Goal: Register for event/course

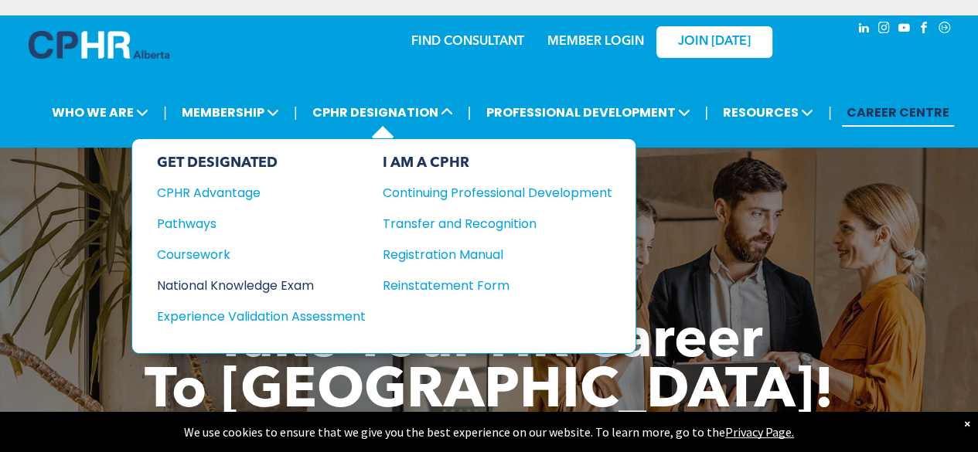
drag, startPoint x: 221, startPoint y: 269, endPoint x: 208, endPoint y: 277, distance: 15.6
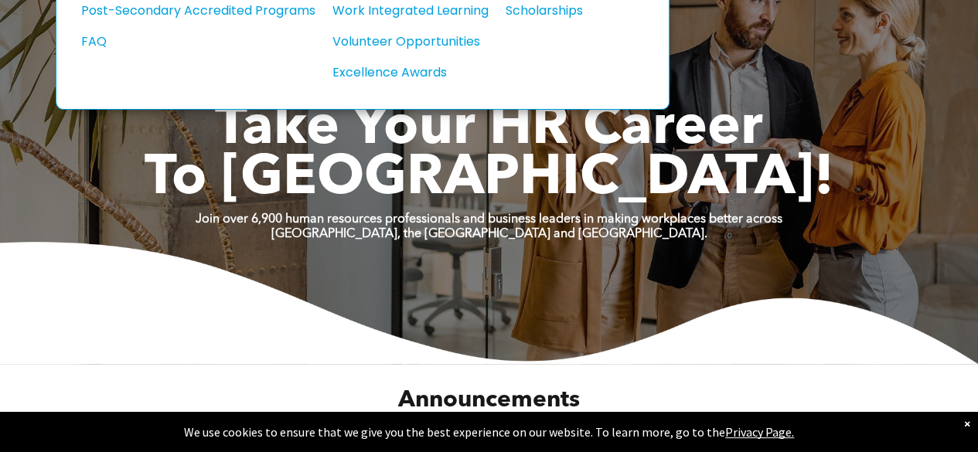
scroll to position [216, 0]
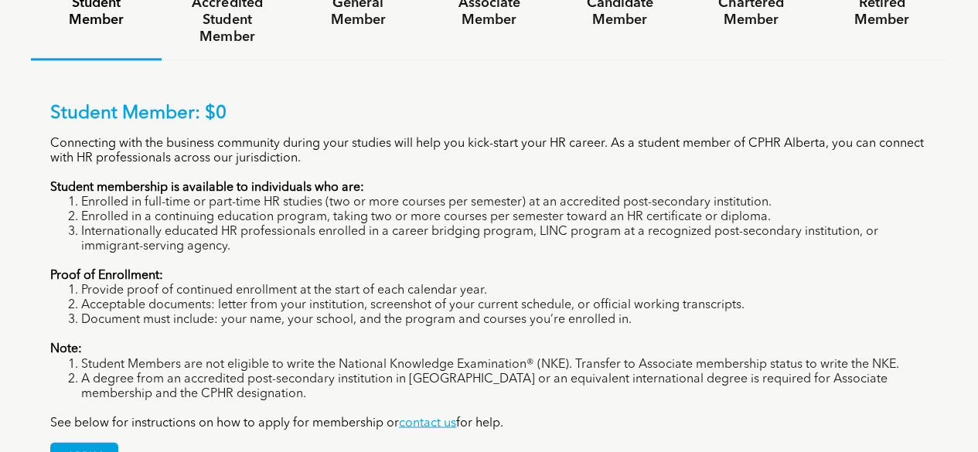
scroll to position [1123, 0]
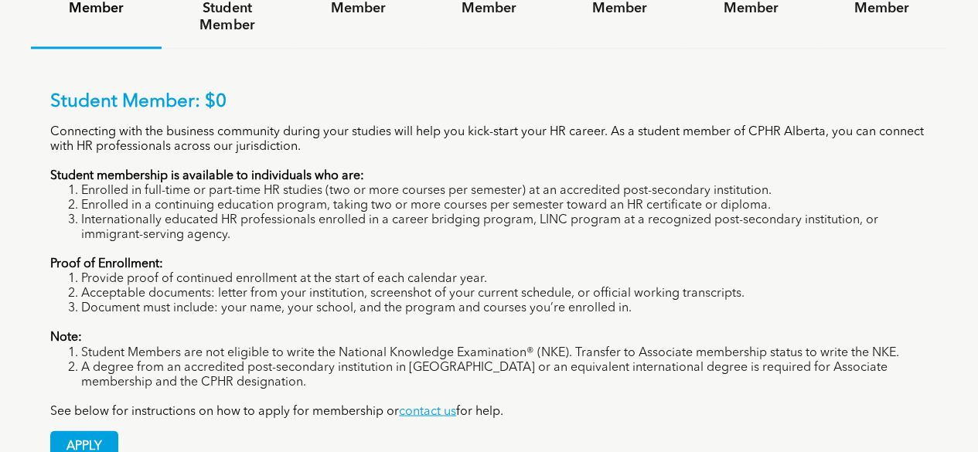
click at [247, 287] on li "Acceptable documents: letter from your institution, screenshot of your current …" at bounding box center [504, 294] width 846 height 15
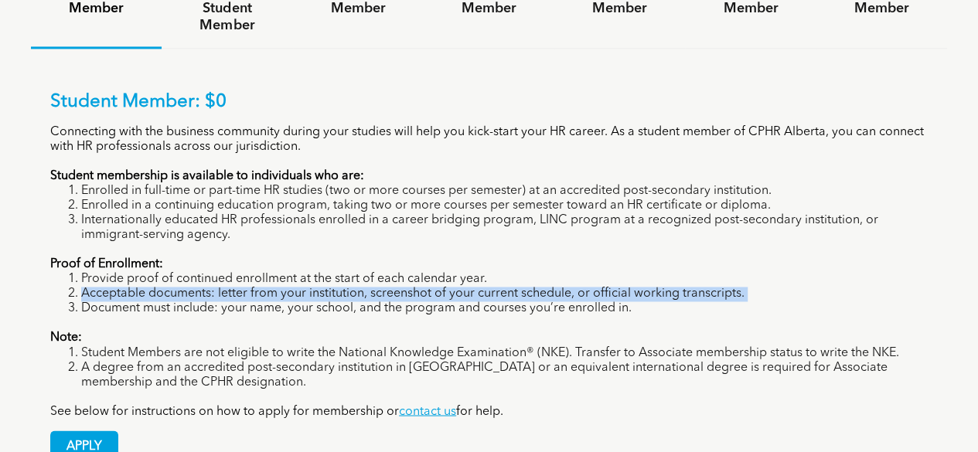
click at [247, 287] on li "Acceptable documents: letter from your institution, screenshot of your current …" at bounding box center [504, 294] width 846 height 15
click at [87, 431] on span "APPLY" at bounding box center [84, 446] width 66 height 30
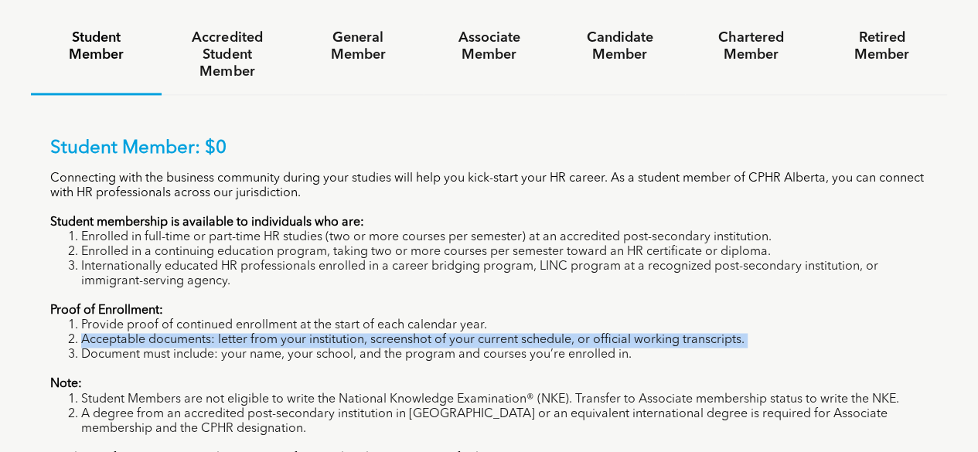
scroll to position [1076, 0]
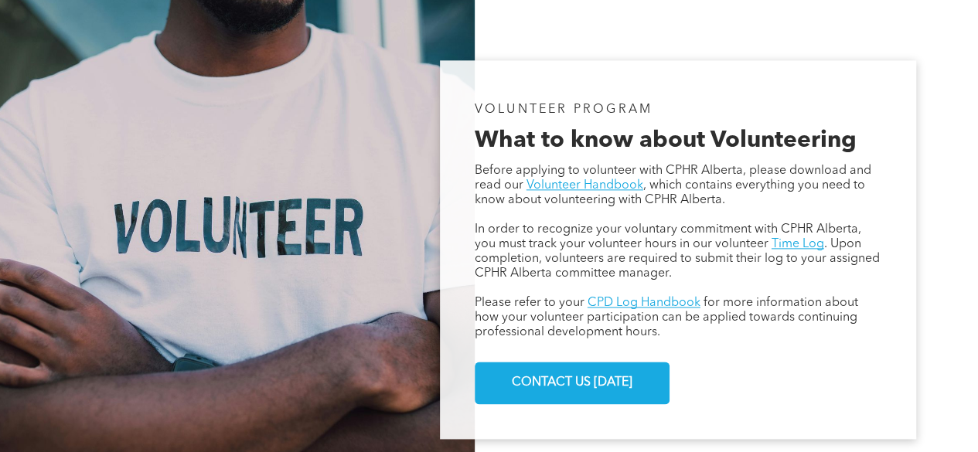
scroll to position [859, 0]
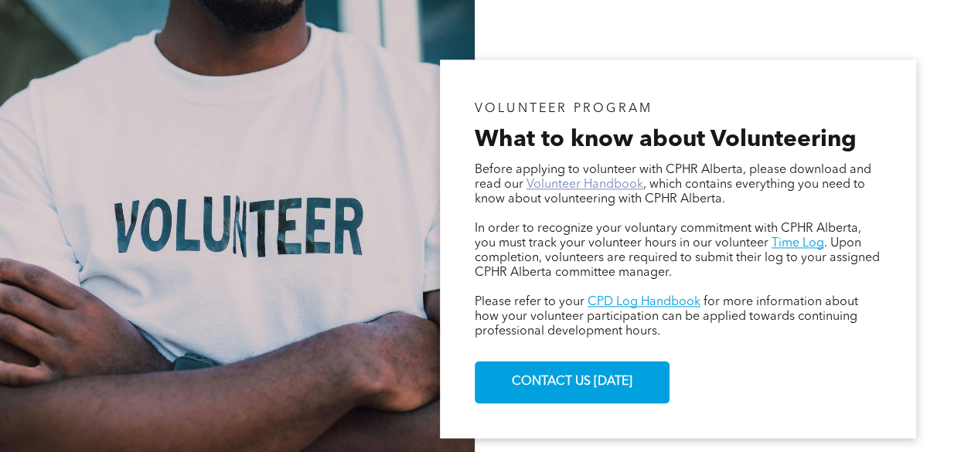
click at [551, 189] on link "Volunteer Handbook" at bounding box center [584, 185] width 117 height 12
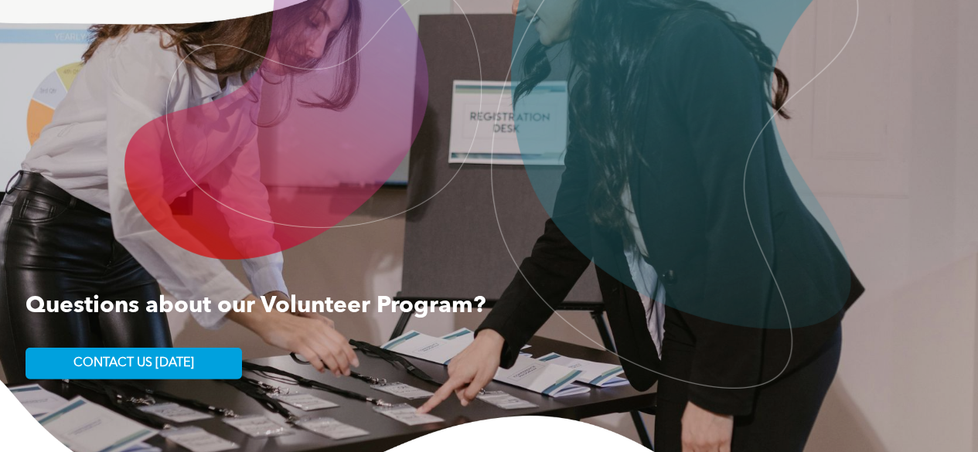
scroll to position [2215, 0]
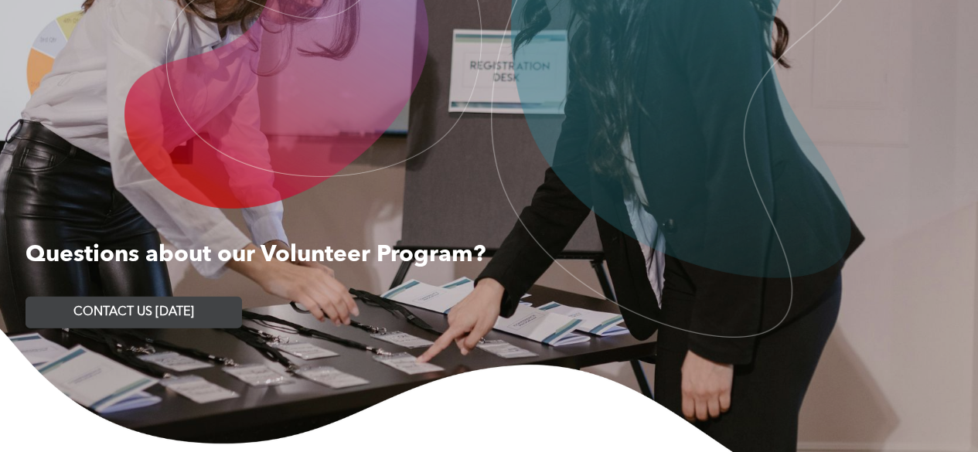
click at [184, 318] on span "CONTACT US TODAY" at bounding box center [133, 312] width 121 height 15
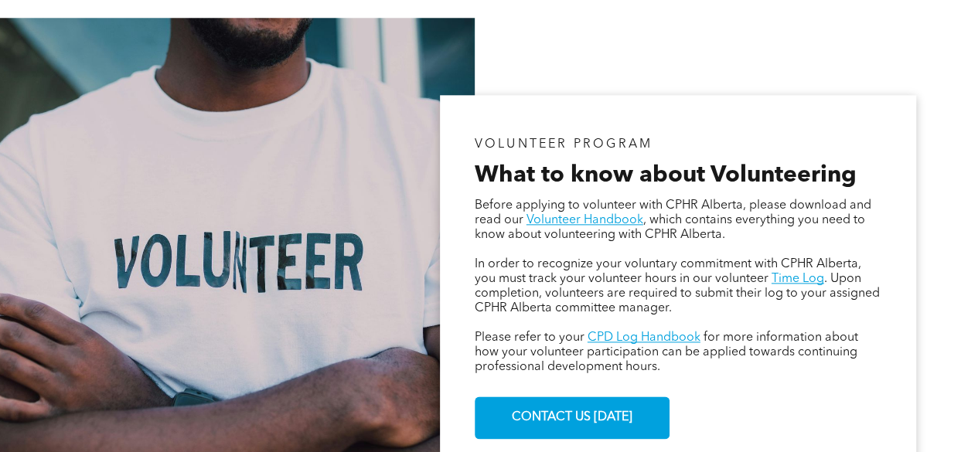
scroll to position [799, 0]
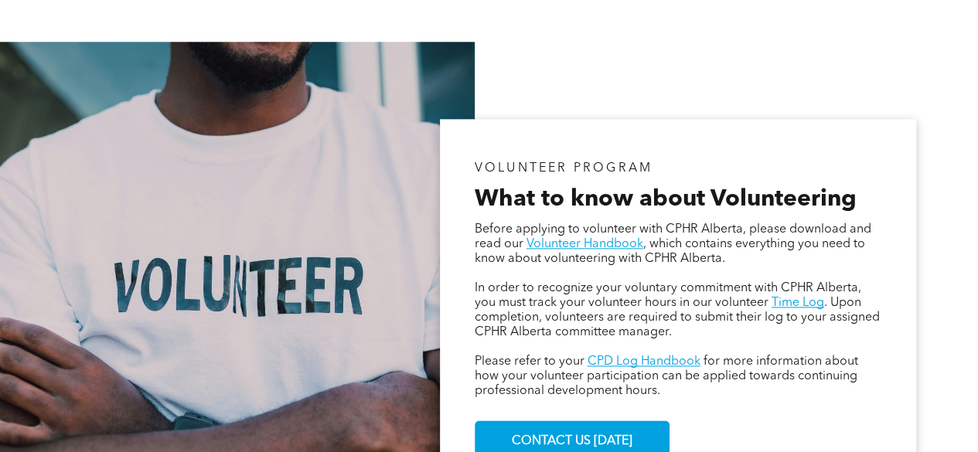
click at [264, 239] on div at bounding box center [237, 308] width 474 height 533
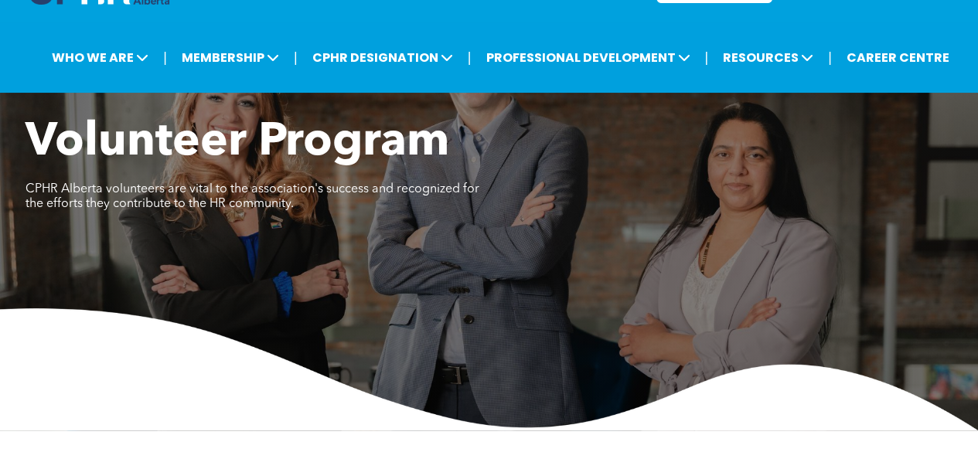
scroll to position [0, 0]
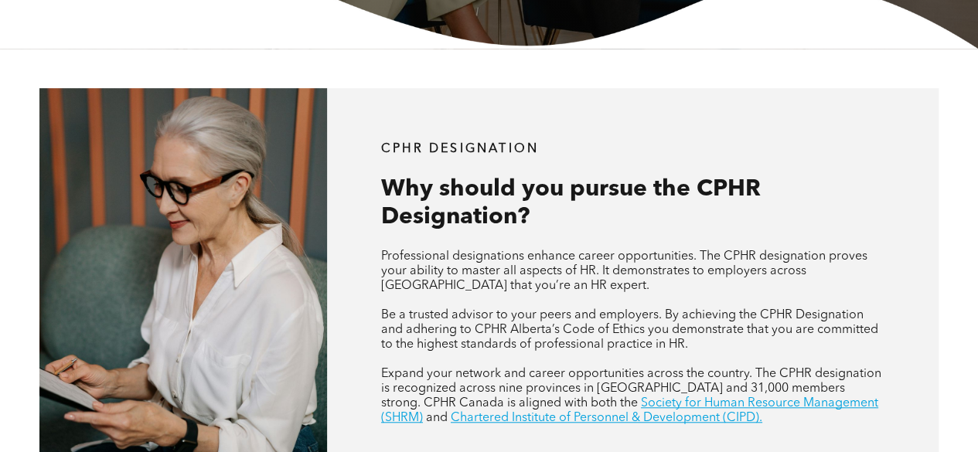
scroll to position [460, 0]
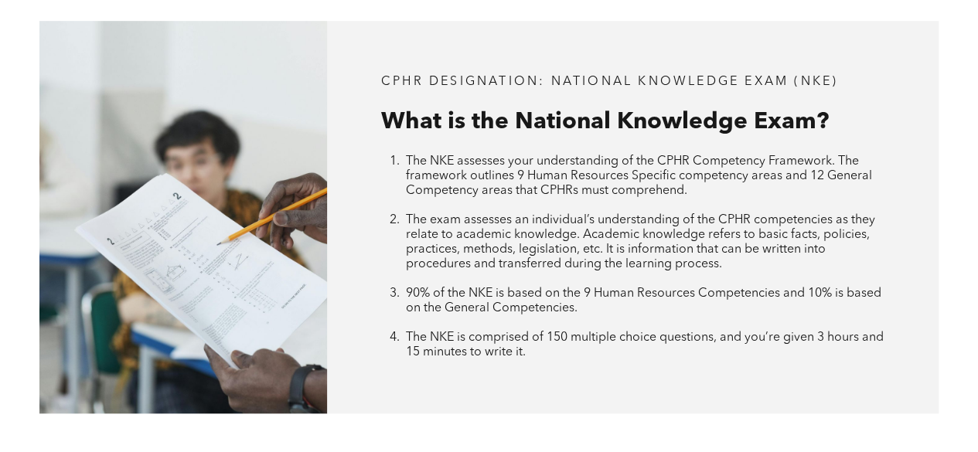
scroll to position [518, 0]
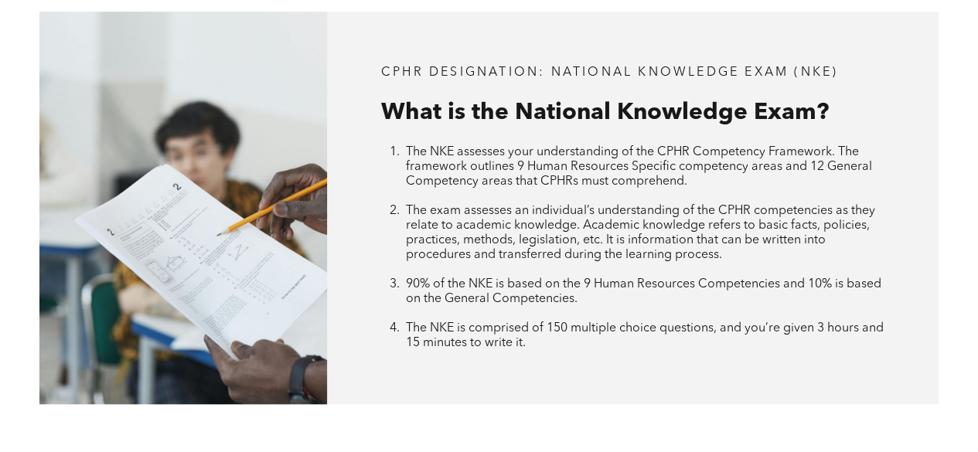
click at [434, 294] on span "90% of the NKE is based on the 9 Human Resources Competencies and 10% is based …" at bounding box center [643, 291] width 475 height 27
click at [436, 299] on span "90% of the NKE is based on the 9 Human Resources Competencies and 10% is based …" at bounding box center [643, 291] width 475 height 27
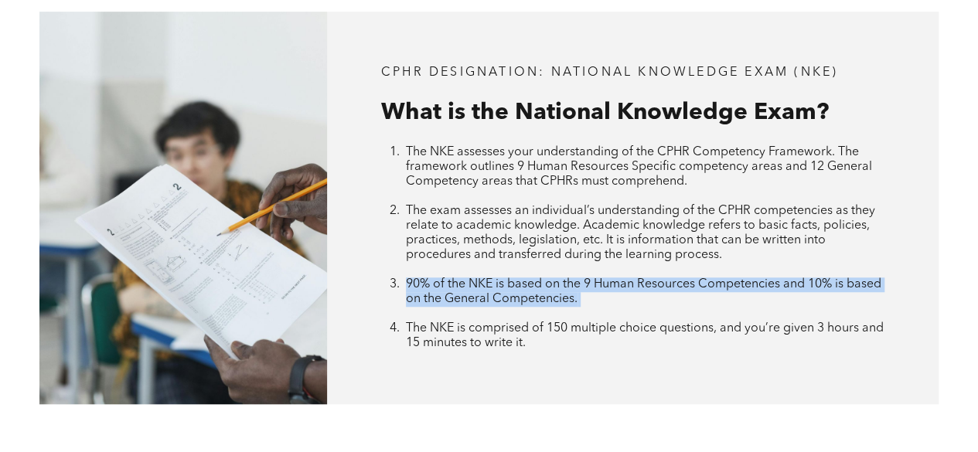
click at [436, 299] on span "90% of the NKE is based on the 9 Human Resources Competencies and 10% is based …" at bounding box center [643, 291] width 475 height 27
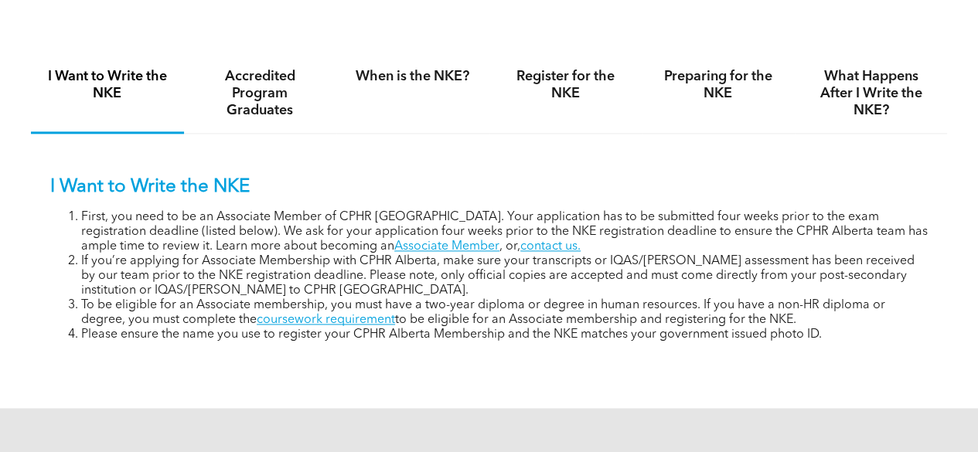
scroll to position [957, 0]
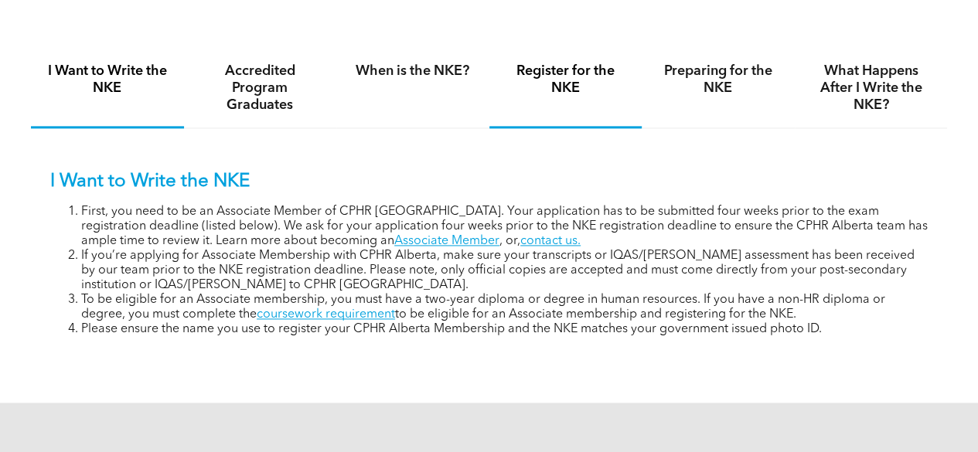
click at [595, 114] on div "Register for the NKE" at bounding box center [565, 89] width 153 height 80
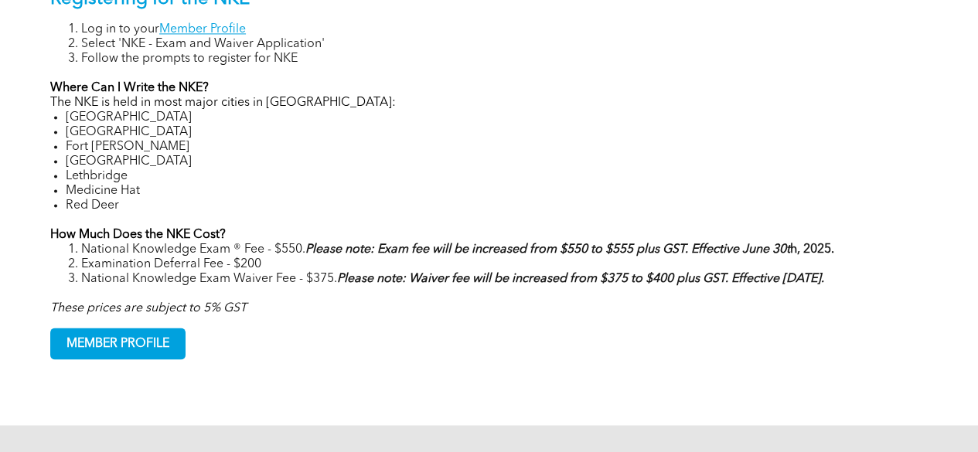
scroll to position [1141, 0]
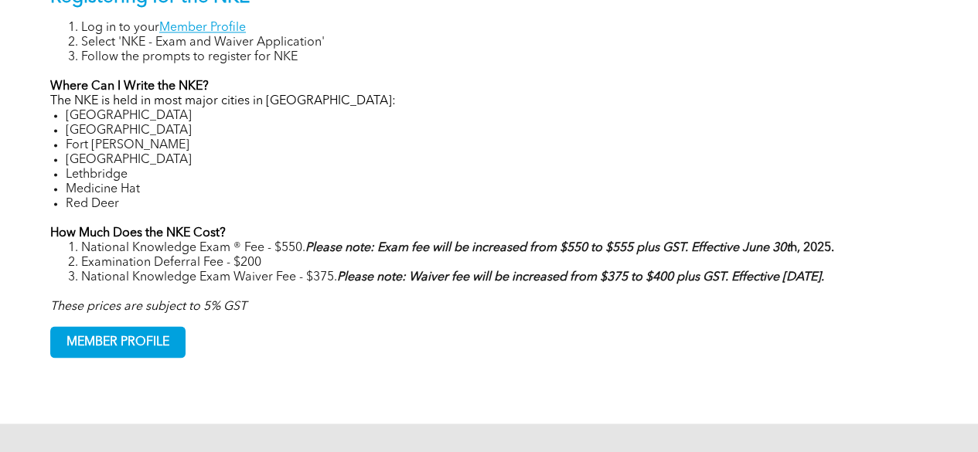
click at [248, 256] on li "National Knowledge Exam ® Fee - $550. Please note: Exam fee will be increased f…" at bounding box center [504, 248] width 846 height 15
click at [270, 270] on li "Examination Deferral Fee - $200" at bounding box center [504, 263] width 846 height 15
click at [233, 270] on li "Examination Deferral Fee - $200" at bounding box center [504, 263] width 846 height 15
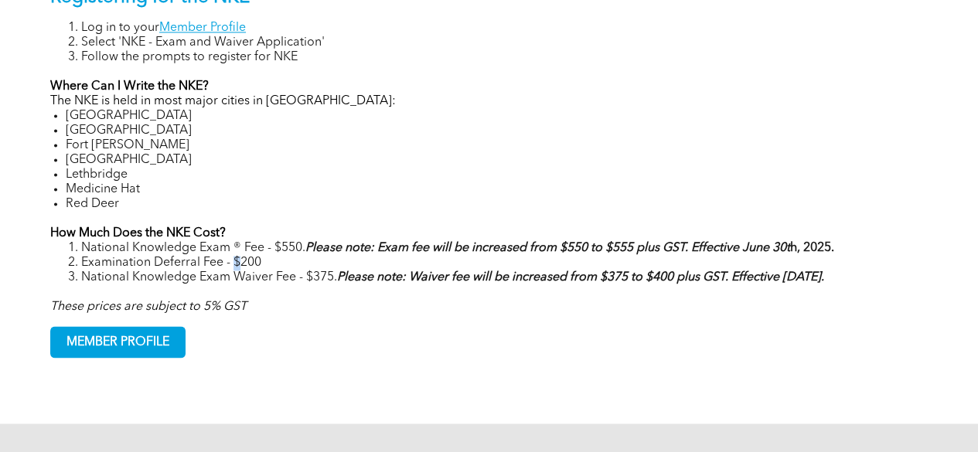
click at [233, 270] on li "Examination Deferral Fee - $200" at bounding box center [504, 263] width 846 height 15
click at [246, 284] on li "National Knowledge Exam Waiver Fee - $375. Please note: Waiver fee will be incr…" at bounding box center [504, 277] width 846 height 15
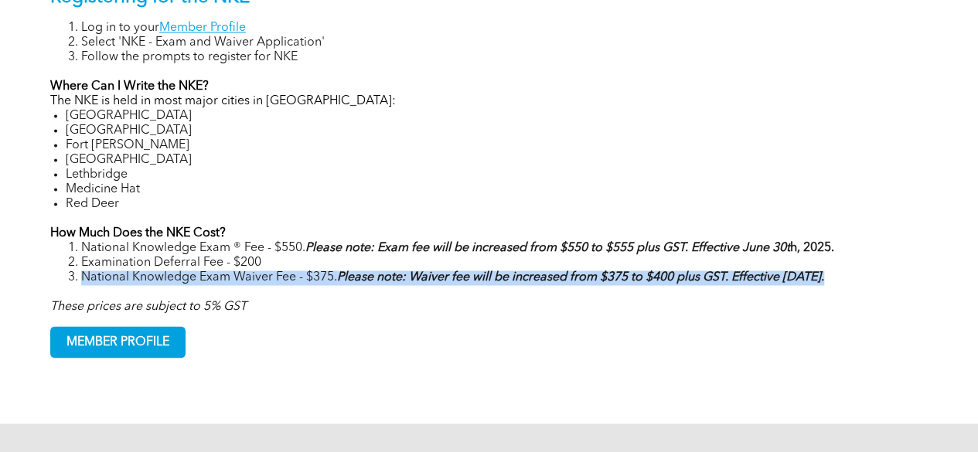
click at [246, 284] on li "National Knowledge Exam Waiver Fee - $375. Please note: Waiver fee will be incr…" at bounding box center [504, 277] width 846 height 15
